Goal: Information Seeking & Learning: Learn about a topic

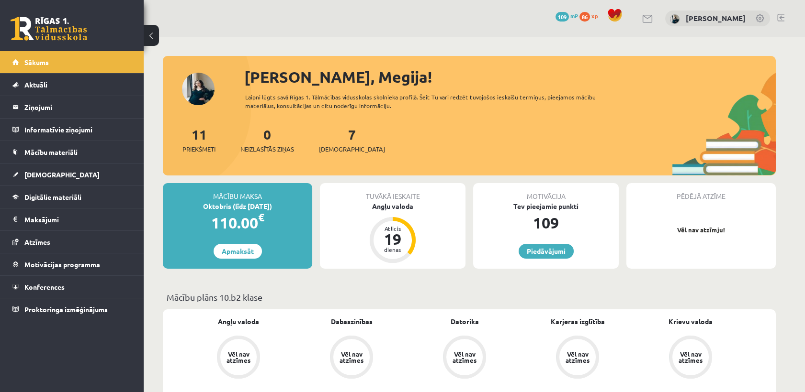
click at [200, 154] on div "11 Priekšmeti 0 Neizlasītās ziņas 7 Ieskaites" at bounding box center [469, 149] width 613 height 51
click at [200, 151] on span "Priekšmeti" at bounding box center [198, 150] width 33 height 10
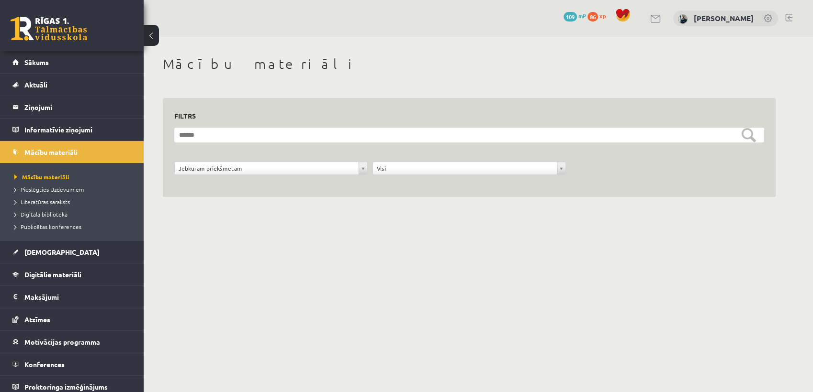
click at [414, 176] on div "**********" at bounding box center [469, 171] width 198 height 18
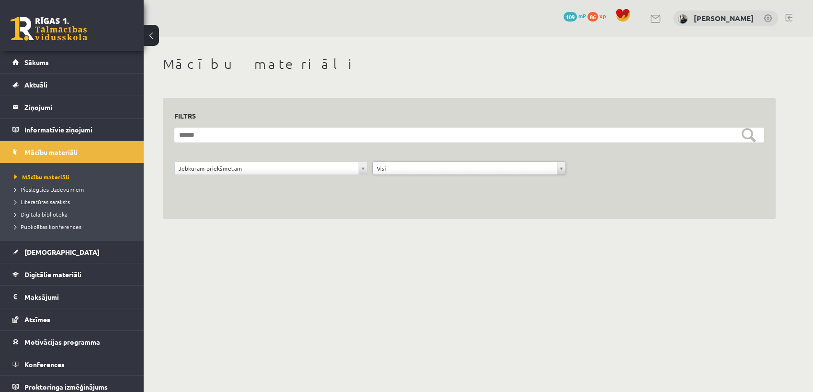
click at [331, 175] on div "Jebkuram priekšmetam" at bounding box center [270, 168] width 193 height 13
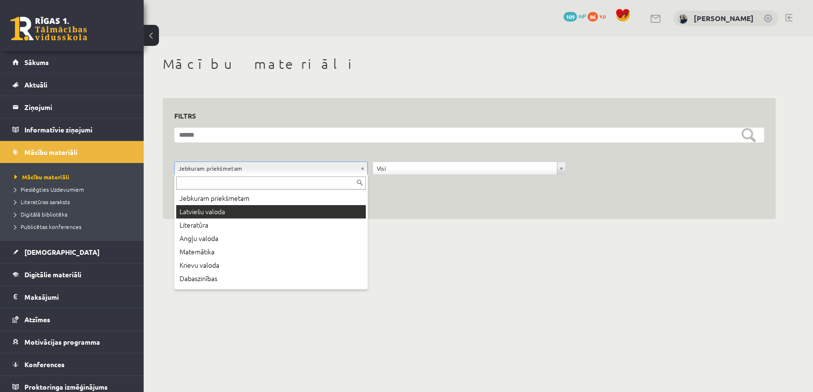
drag, startPoint x: 318, startPoint y: 202, endPoint x: 314, endPoint y: 211, distance: 9.6
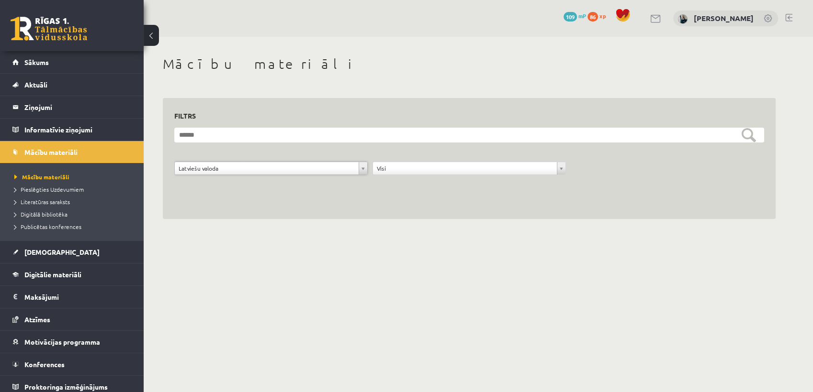
click at [314, 211] on div "**********" at bounding box center [469, 159] width 613 height 122
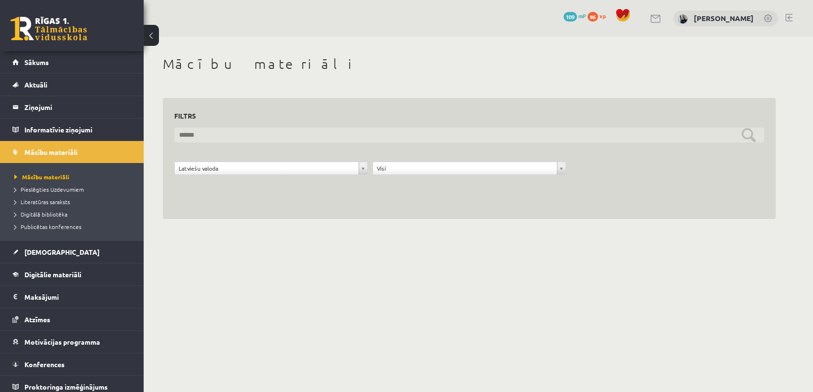
click at [348, 130] on input "text" at bounding box center [469, 135] width 590 height 15
click at [348, 136] on input "text" at bounding box center [469, 135] width 590 height 15
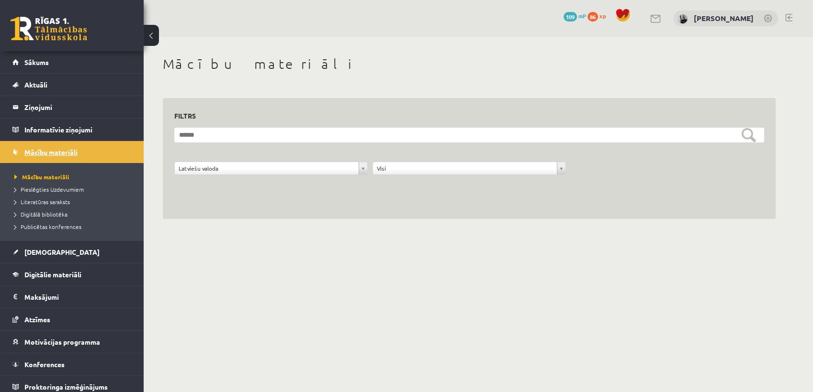
click at [84, 155] on link "Mācību materiāli" at bounding box center [71, 152] width 119 height 22
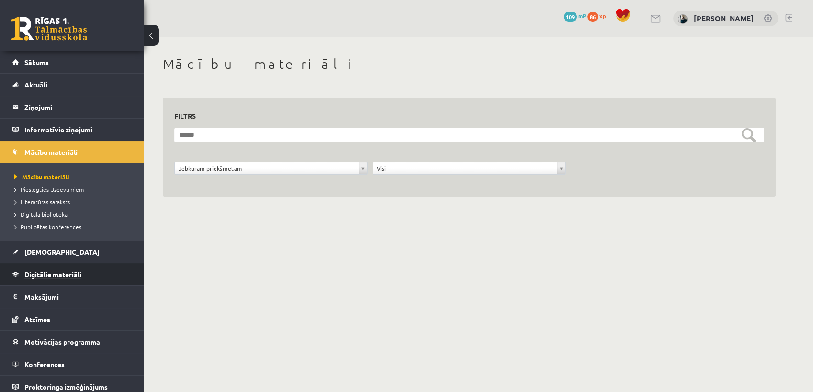
click at [52, 274] on span "Digitālie materiāli" at bounding box center [52, 274] width 57 height 9
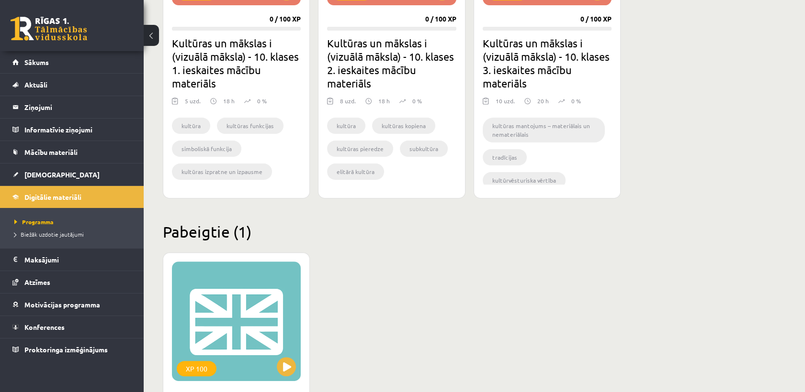
scroll to position [638, 0]
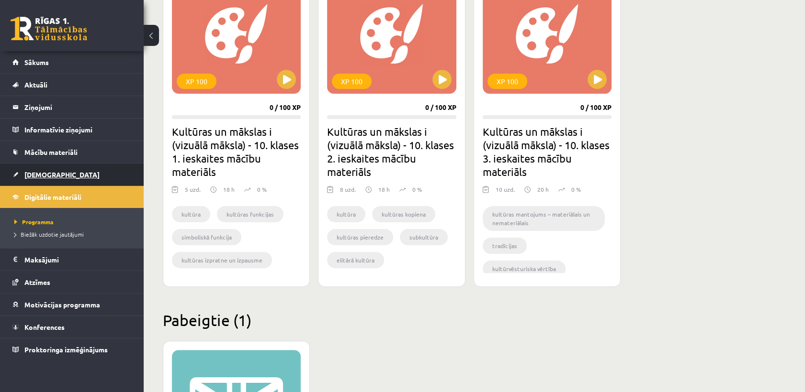
click at [50, 180] on link "[DEMOGRAPHIC_DATA]" at bounding box center [71, 175] width 119 height 22
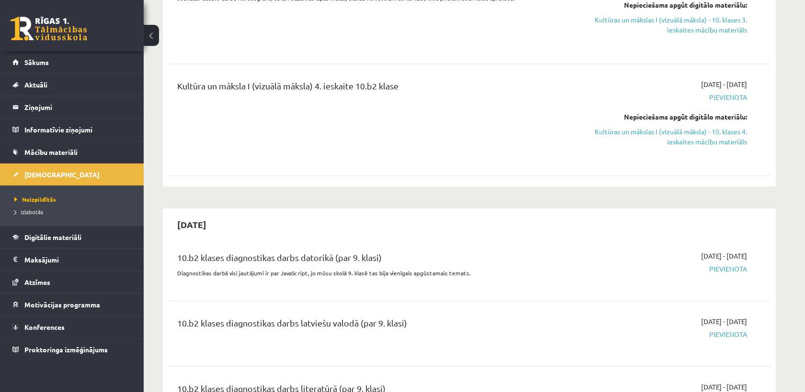
scroll to position [904, 0]
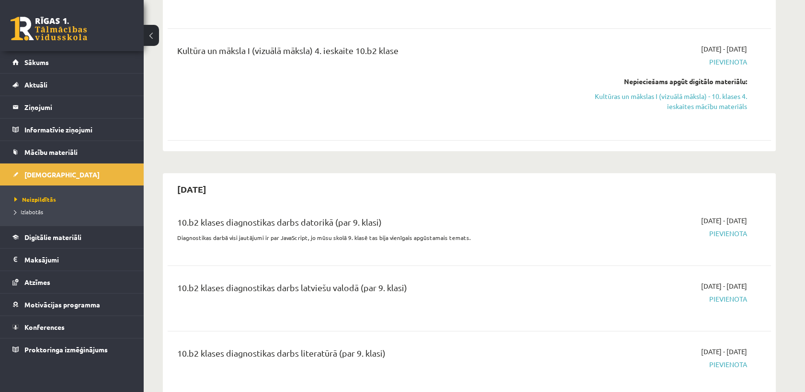
click at [336, 230] on div "10.b2 klases diagnostikas darbs datorikā (par 9. klasi)" at bounding box center [364, 225] width 375 height 18
click at [317, 250] on div "10.b2 klases diagnostikas darbs datorikā (par 9. klasi) Diagnostikas darbā visi…" at bounding box center [364, 233] width 389 height 34
click at [258, 242] on p "Diagnostikas darbā visi jautājumi ir par JavaScript, jo mūsu skolā 9. klasē tas…" at bounding box center [364, 238] width 375 height 9
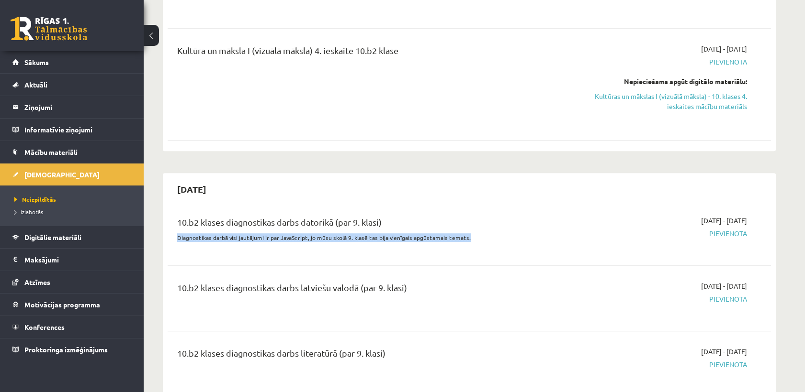
click at [258, 242] on p "Diagnostikas darbā visi jautājumi ir par JavaScript, jo mūsu skolā 9. klasē tas…" at bounding box center [364, 238] width 375 height 9
click at [259, 242] on p "Diagnostikas darbā visi jautājumi ir par JavaScript, jo mūsu skolā 9. klasē tas…" at bounding box center [364, 238] width 375 height 9
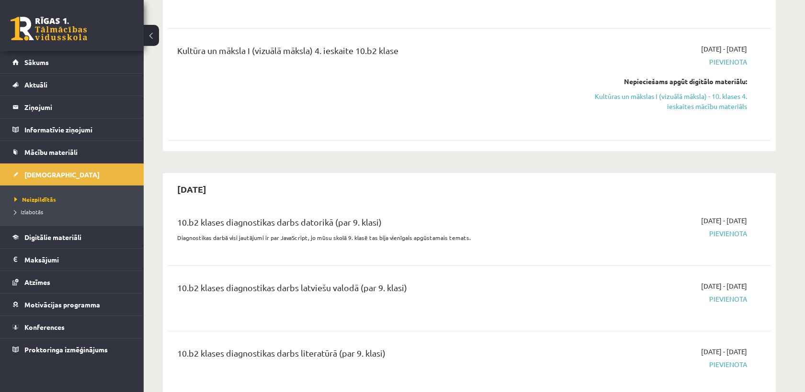
click at [714, 239] on span "Pievienota" at bounding box center [656, 234] width 180 height 10
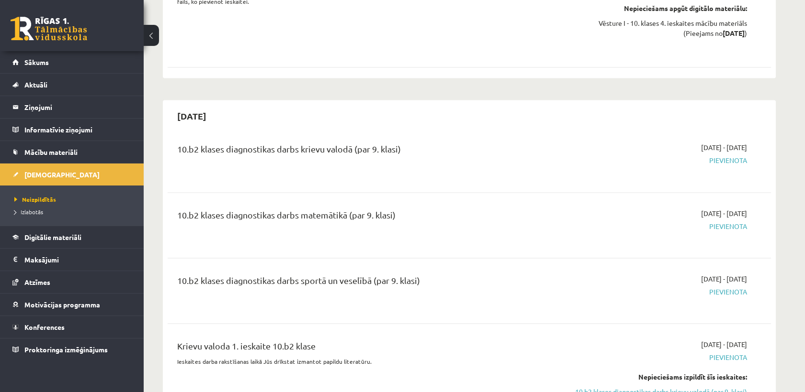
scroll to position [3563, 0]
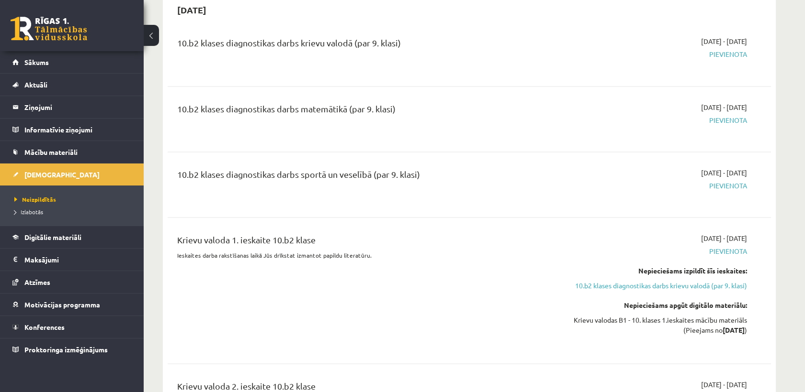
click at [391, 105] on div "10.b2 klases diagnostikas darbs matemātikā (par 9. klasi)" at bounding box center [364, 111] width 375 height 18
click at [392, 186] on div "10.b2 klases diagnostikas darbs sportā un veselībā (par 9. klasi)" at bounding box center [364, 185] width 389 height 34
click at [722, 188] on span "Pievienota" at bounding box center [656, 185] width 180 height 10
click at [723, 186] on span "Pievienota" at bounding box center [656, 185] width 180 height 10
click at [696, 190] on div "2025-11-01 - 2025-11-30 Pievienota" at bounding box center [656, 185] width 195 height 34
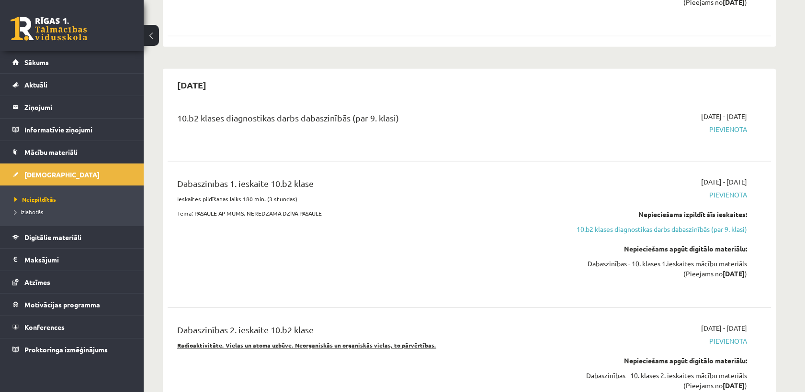
scroll to position [6285, 0]
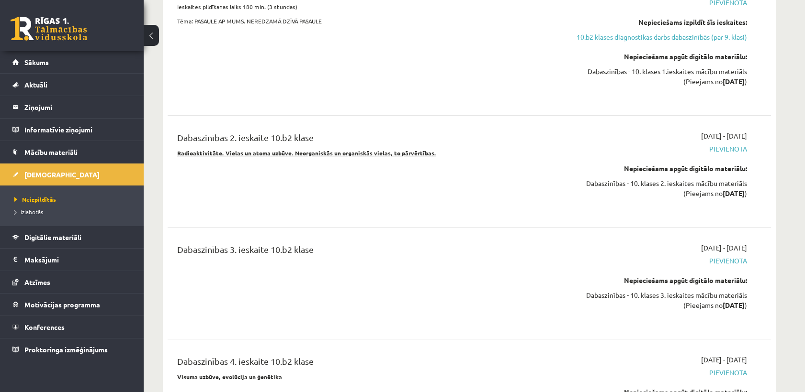
drag, startPoint x: 685, startPoint y: 187, endPoint x: 605, endPoint y: 170, distance: 81.7
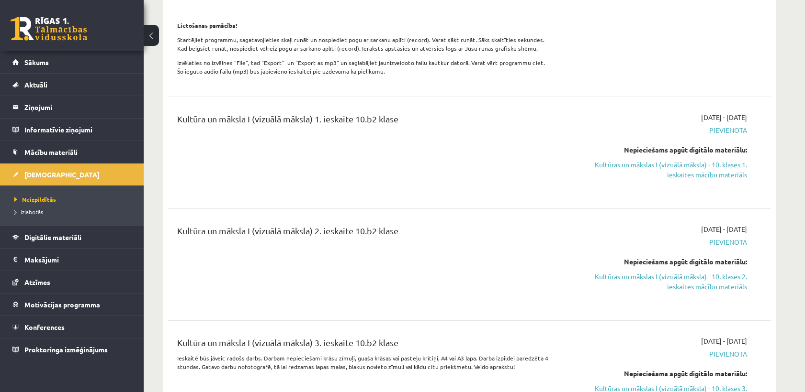
scroll to position [0, 0]
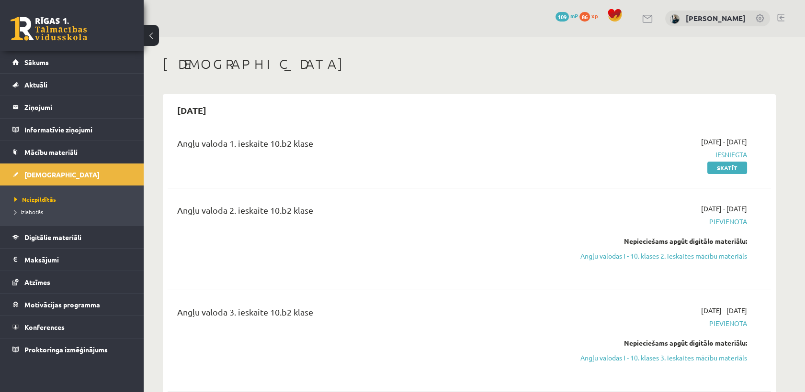
drag, startPoint x: 603, startPoint y: 167, endPoint x: 570, endPoint y: 10, distance: 160.5
click at [151, 40] on button at bounding box center [151, 35] width 15 height 21
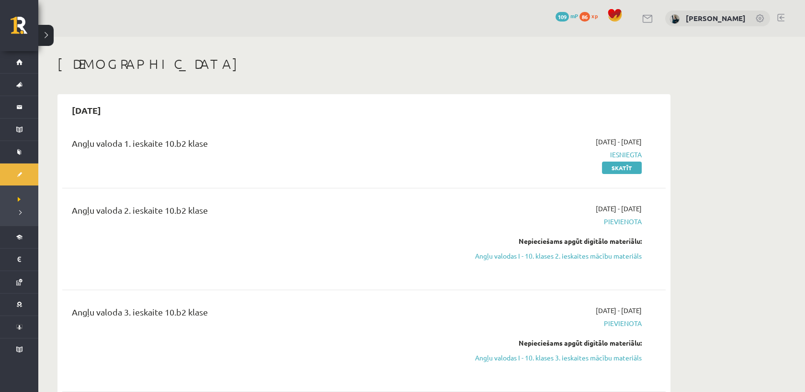
click at [52, 39] on button at bounding box center [45, 35] width 15 height 21
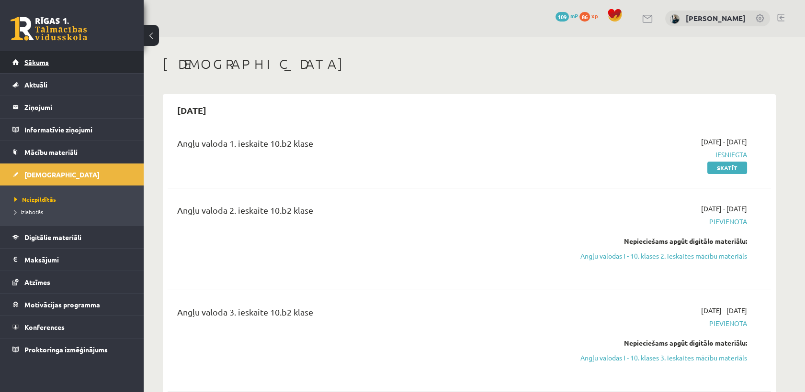
click at [78, 61] on link "Sākums" at bounding box center [71, 62] width 119 height 22
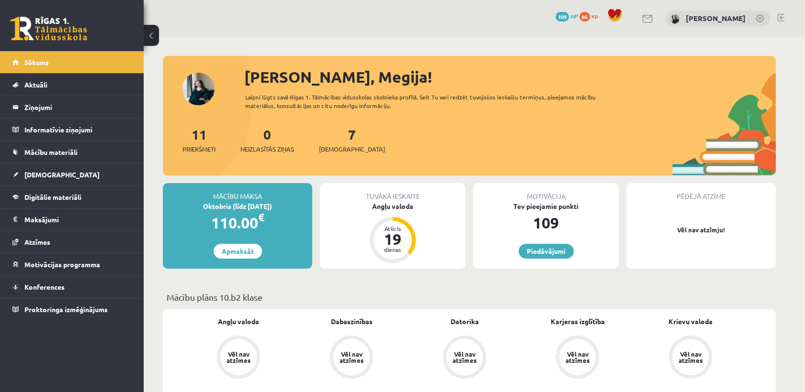
click at [112, 25] on div "0 Dāvanas 109 mP 86 xp" at bounding box center [72, 25] width 144 height 51
drag, startPoint x: 112, startPoint y: 25, endPoint x: 133, endPoint y: 28, distance: 21.8
click at [123, 28] on div "0 Dāvanas 109 mP 86 xp" at bounding box center [72, 25] width 144 height 51
click at [48, 176] on span "[DEMOGRAPHIC_DATA]" at bounding box center [61, 174] width 75 height 9
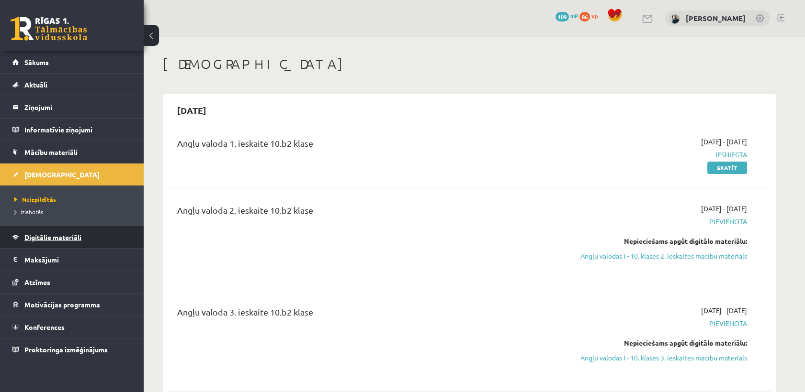
click at [55, 238] on span "Digitālie materiāli" at bounding box center [52, 237] width 57 height 9
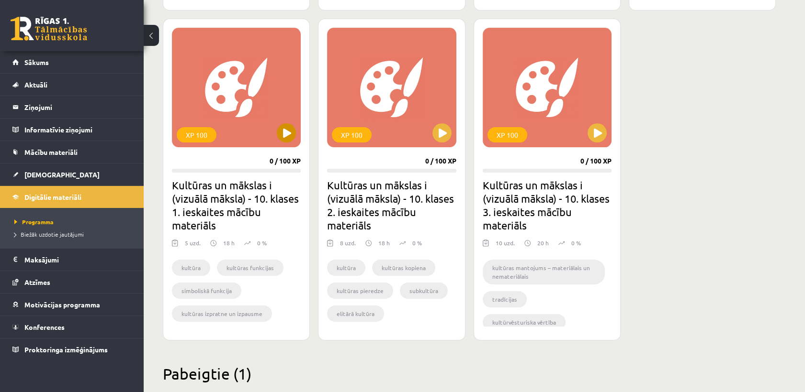
scroll to position [585, 0]
click at [60, 170] on link "[DEMOGRAPHIC_DATA]" at bounding box center [71, 175] width 119 height 22
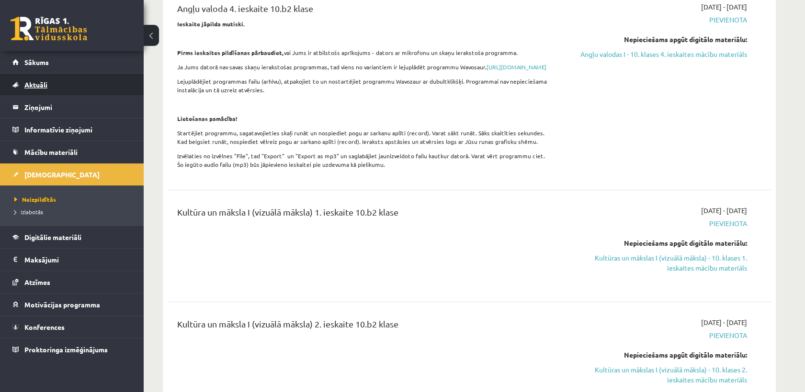
scroll to position [425, 0]
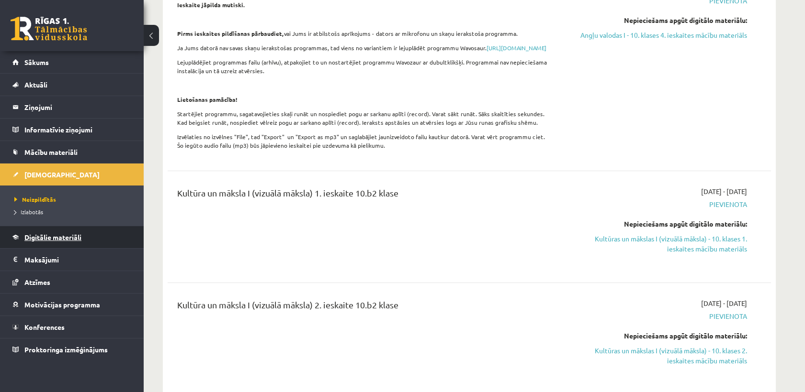
click at [45, 236] on span "Digitālie materiāli" at bounding box center [52, 237] width 57 height 9
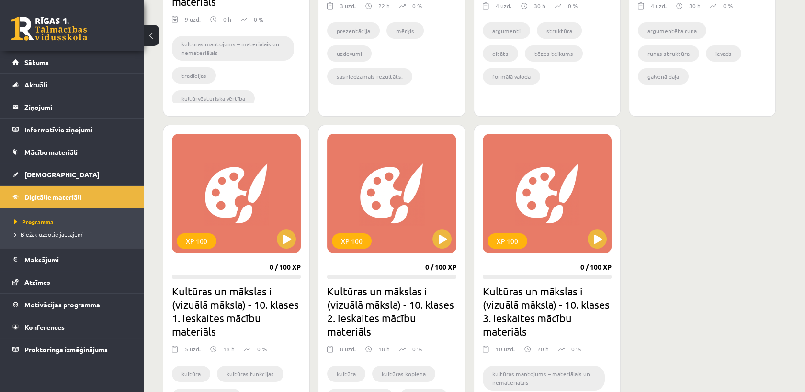
scroll to position [479, 0]
click at [286, 237] on button at bounding box center [286, 238] width 19 height 19
